Goal: Task Accomplishment & Management: Manage account settings

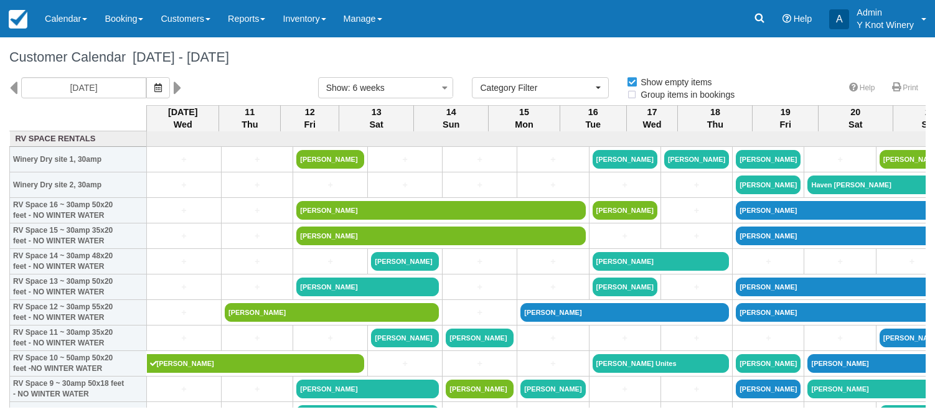
select select
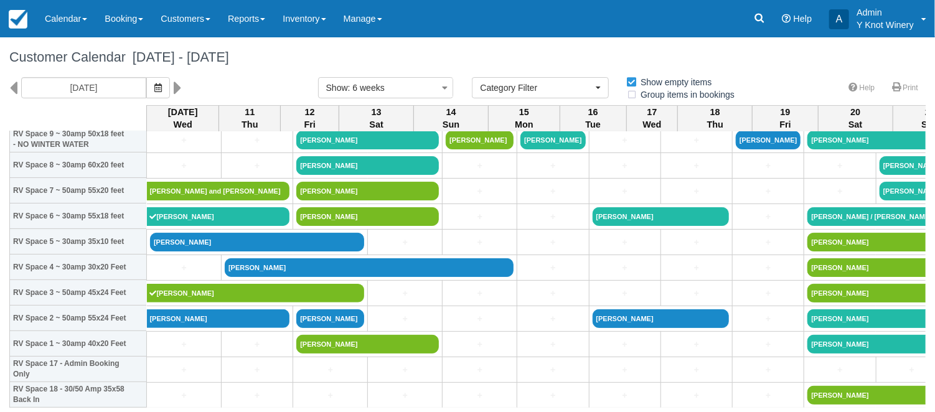
scroll to position [279, 0]
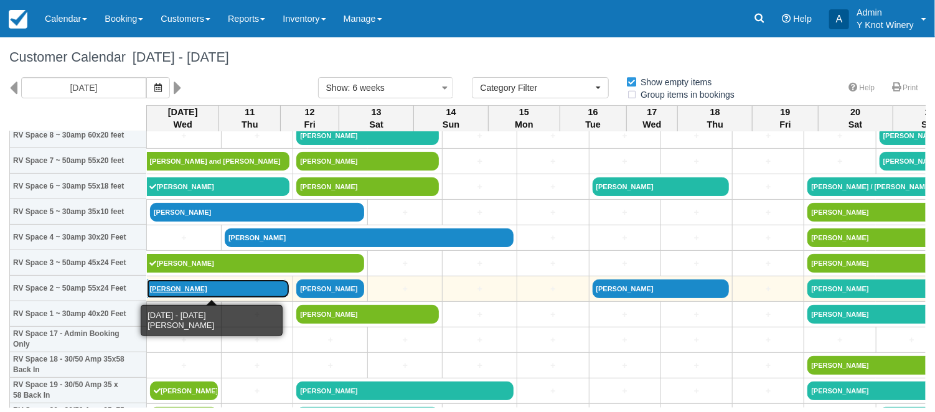
click at [189, 293] on link "[PERSON_NAME]" at bounding box center [218, 289] width 143 height 19
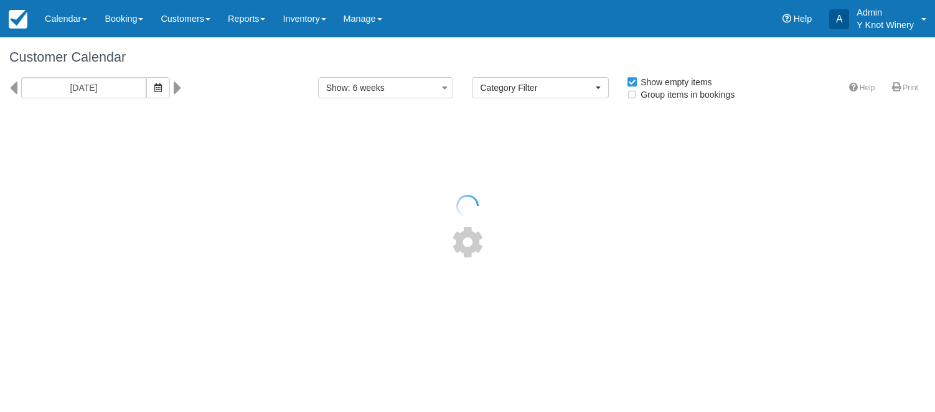
select select
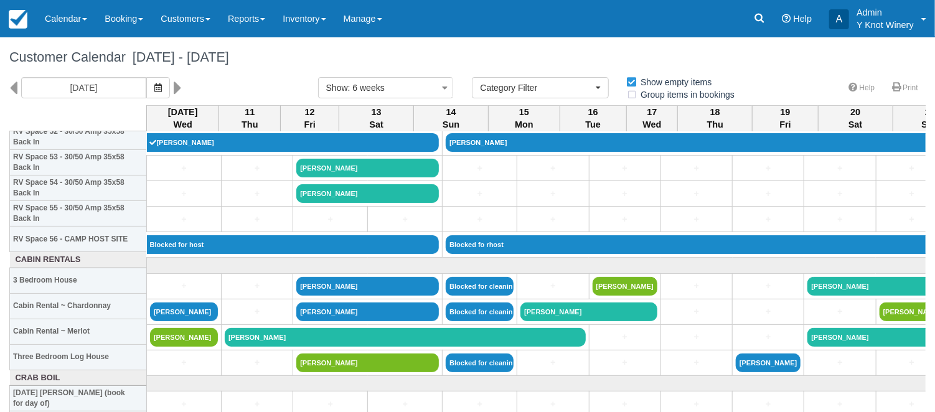
scroll to position [1446, 0]
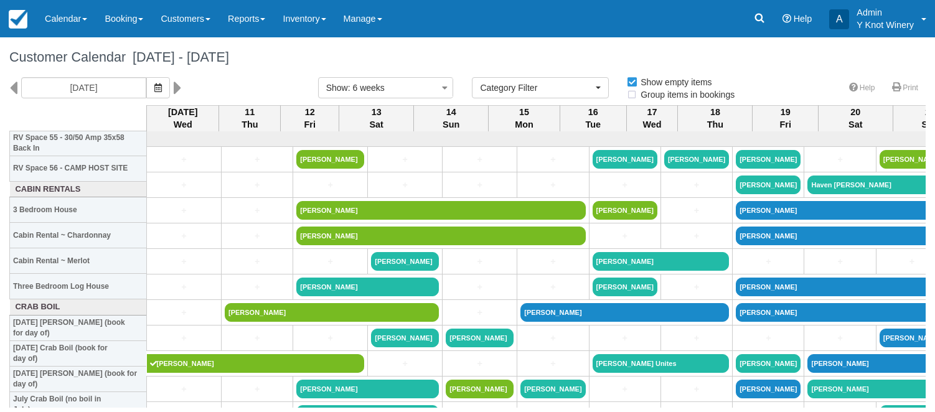
select select
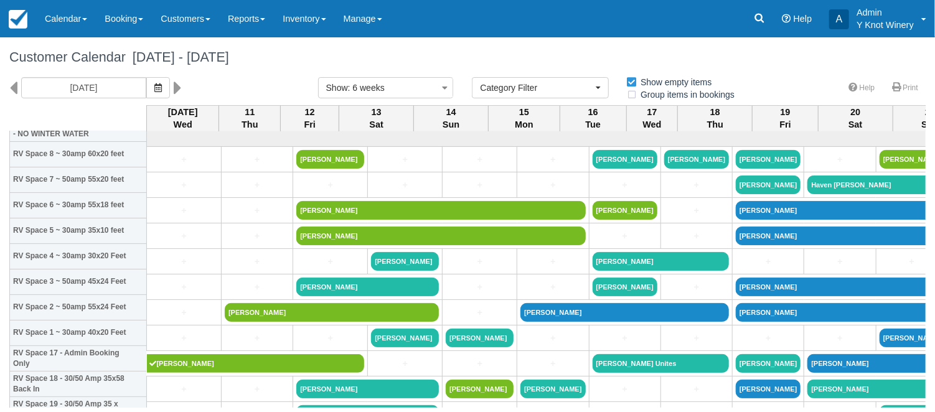
scroll to position [260, 0]
select select
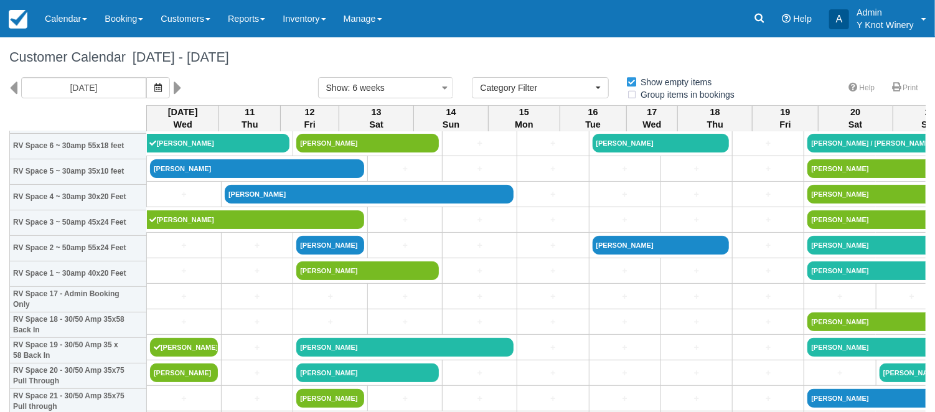
scroll to position [319, 0]
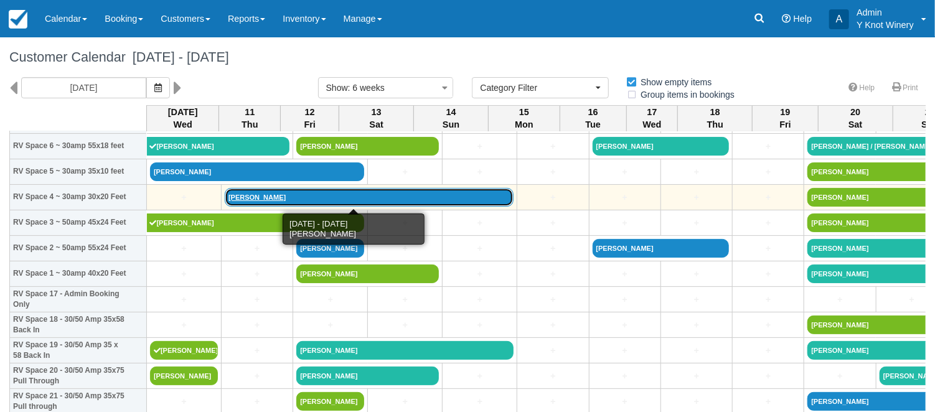
click at [258, 200] on link "[PERSON_NAME]" at bounding box center [369, 197] width 289 height 19
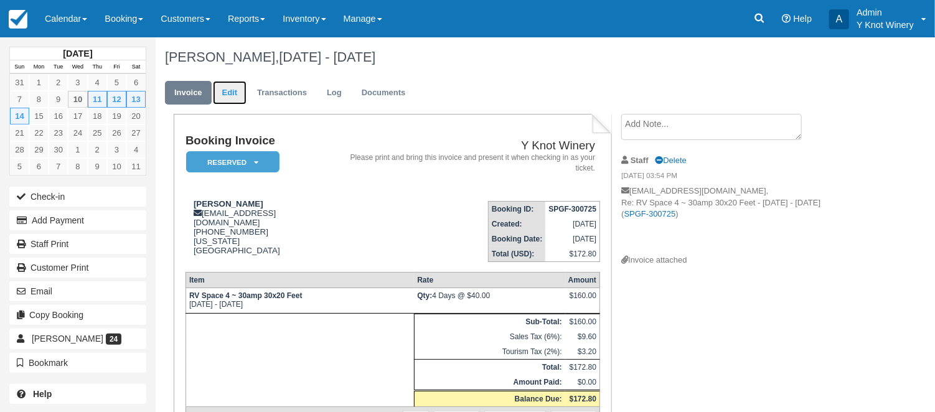
click at [233, 95] on link "Edit" at bounding box center [230, 93] width 34 height 24
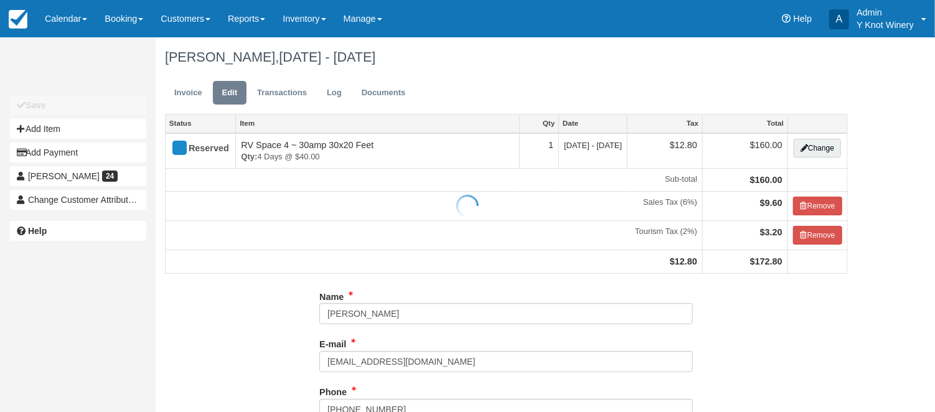
type input "[PHONE_NUMBER]"
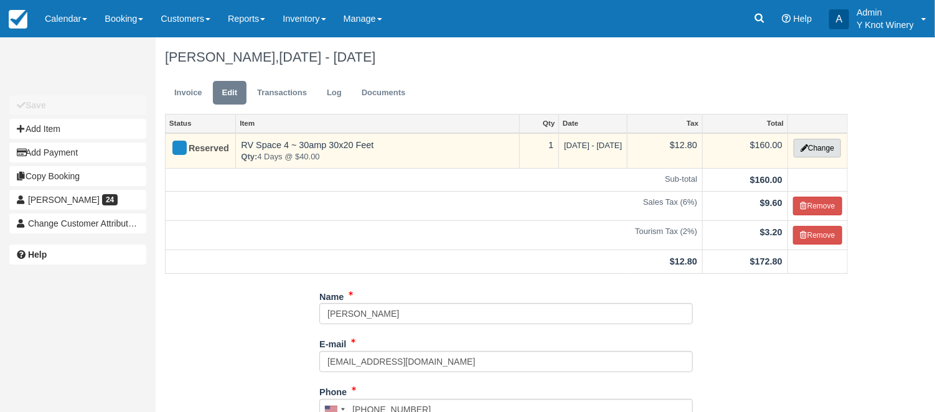
click at [825, 151] on button "Change" at bounding box center [817, 148] width 47 height 19
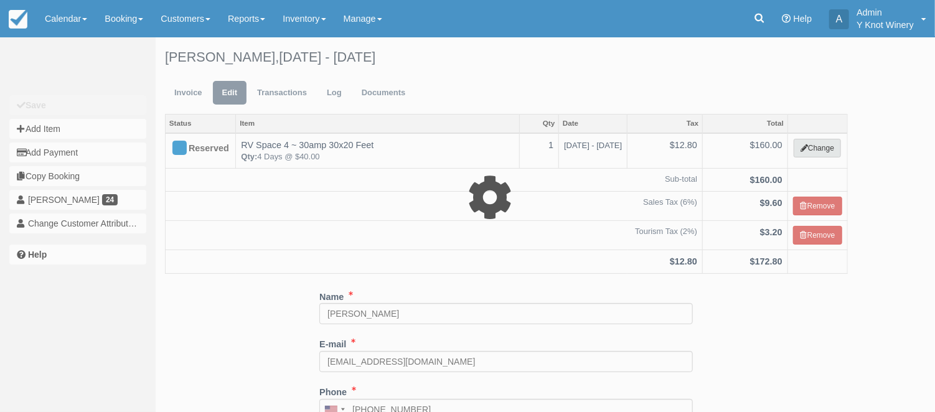
select select "3"
type input "160.00"
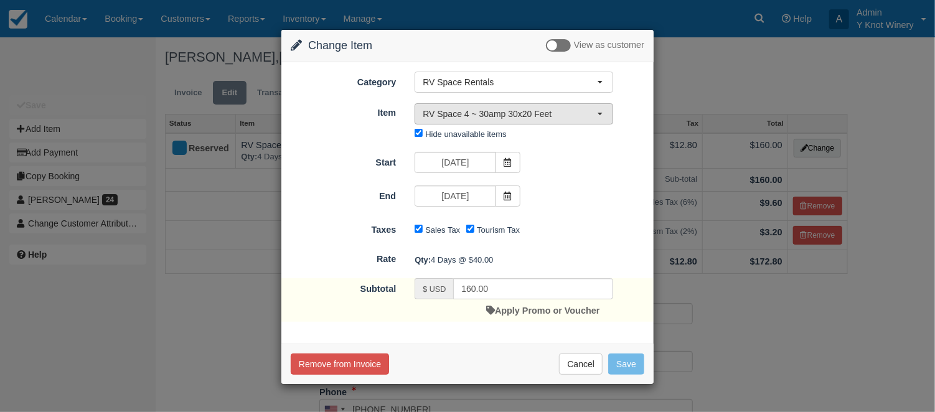
click at [601, 116] on button "RV Space 4 ~ 30amp 30x20 Feet" at bounding box center [514, 113] width 199 height 21
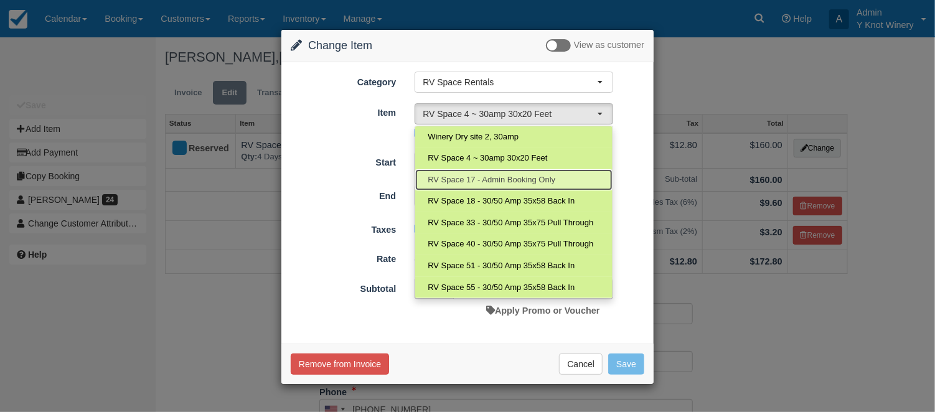
click at [510, 176] on span "RV Space 17 - Admin Booking Only" at bounding box center [492, 180] width 128 height 12
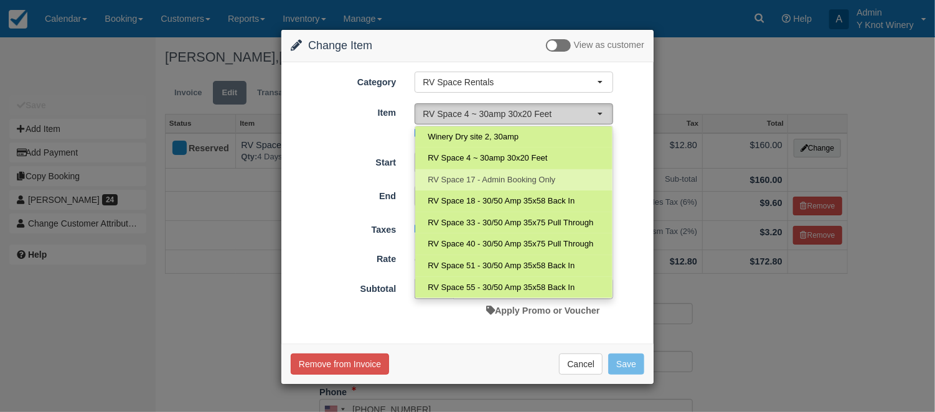
select select "112"
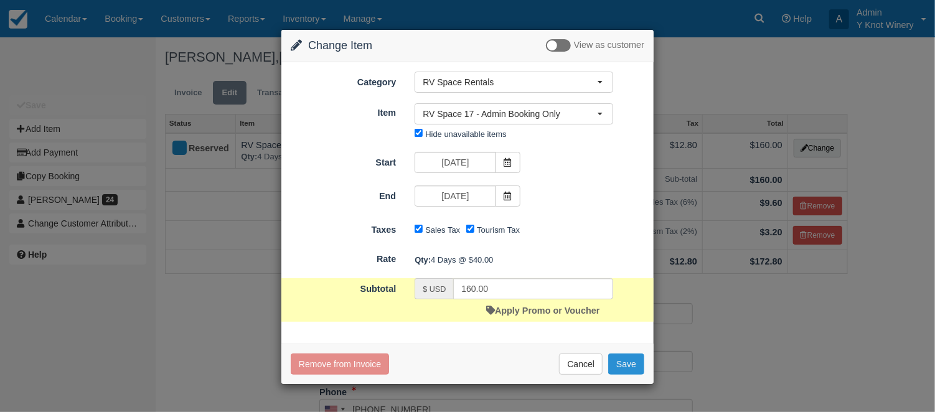
click at [631, 360] on button "Save" at bounding box center [626, 364] width 36 height 21
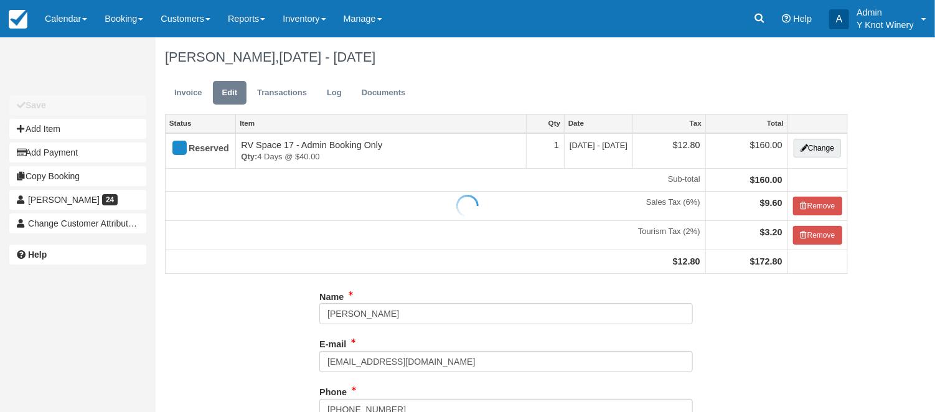
type input "[PHONE_NUMBER]"
click at [181, 90] on link "Invoice" at bounding box center [188, 93] width 47 height 24
